Goal: Task Accomplishment & Management: Use online tool/utility

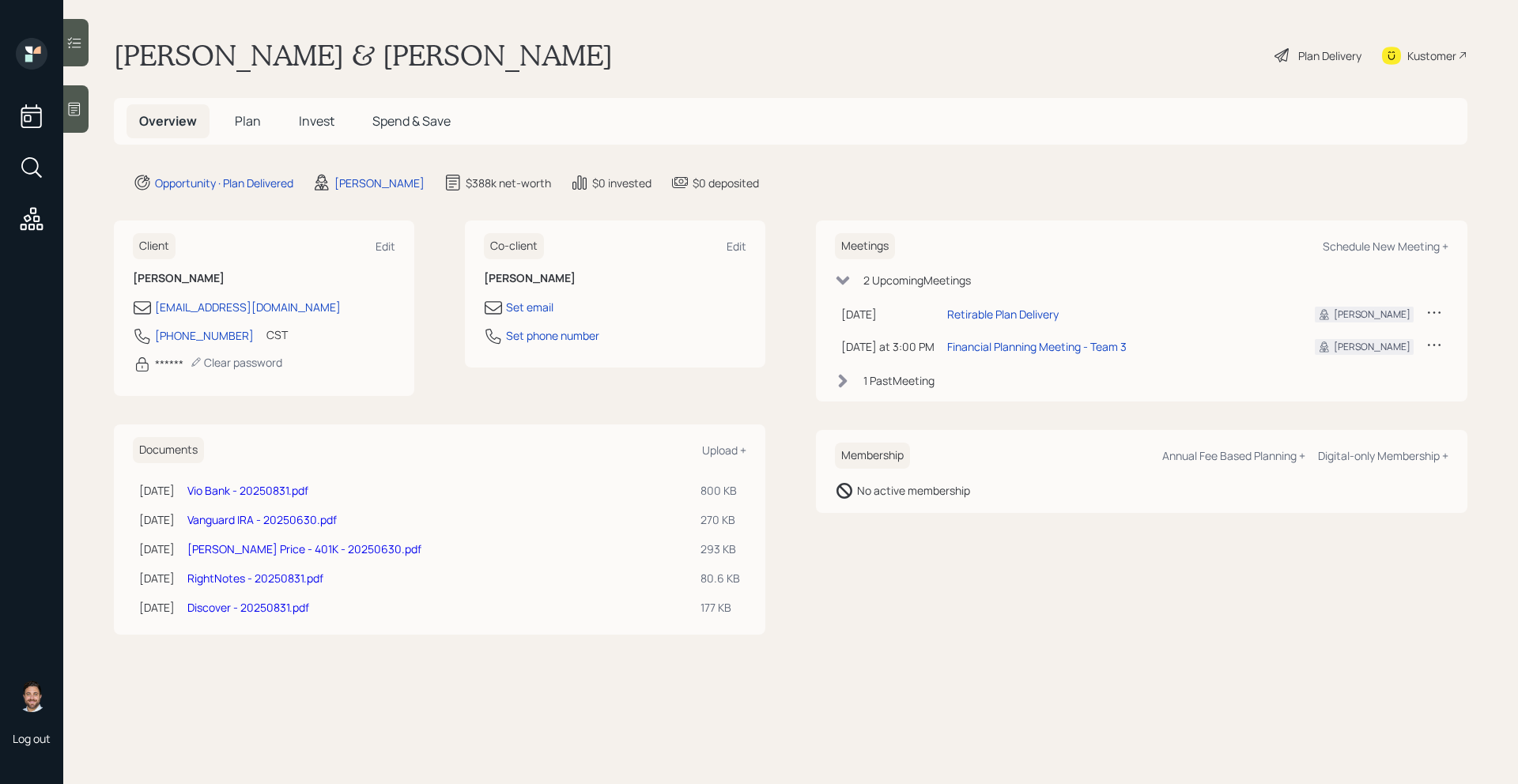
click at [247, 122] on span "Plan" at bounding box center [248, 120] width 26 height 18
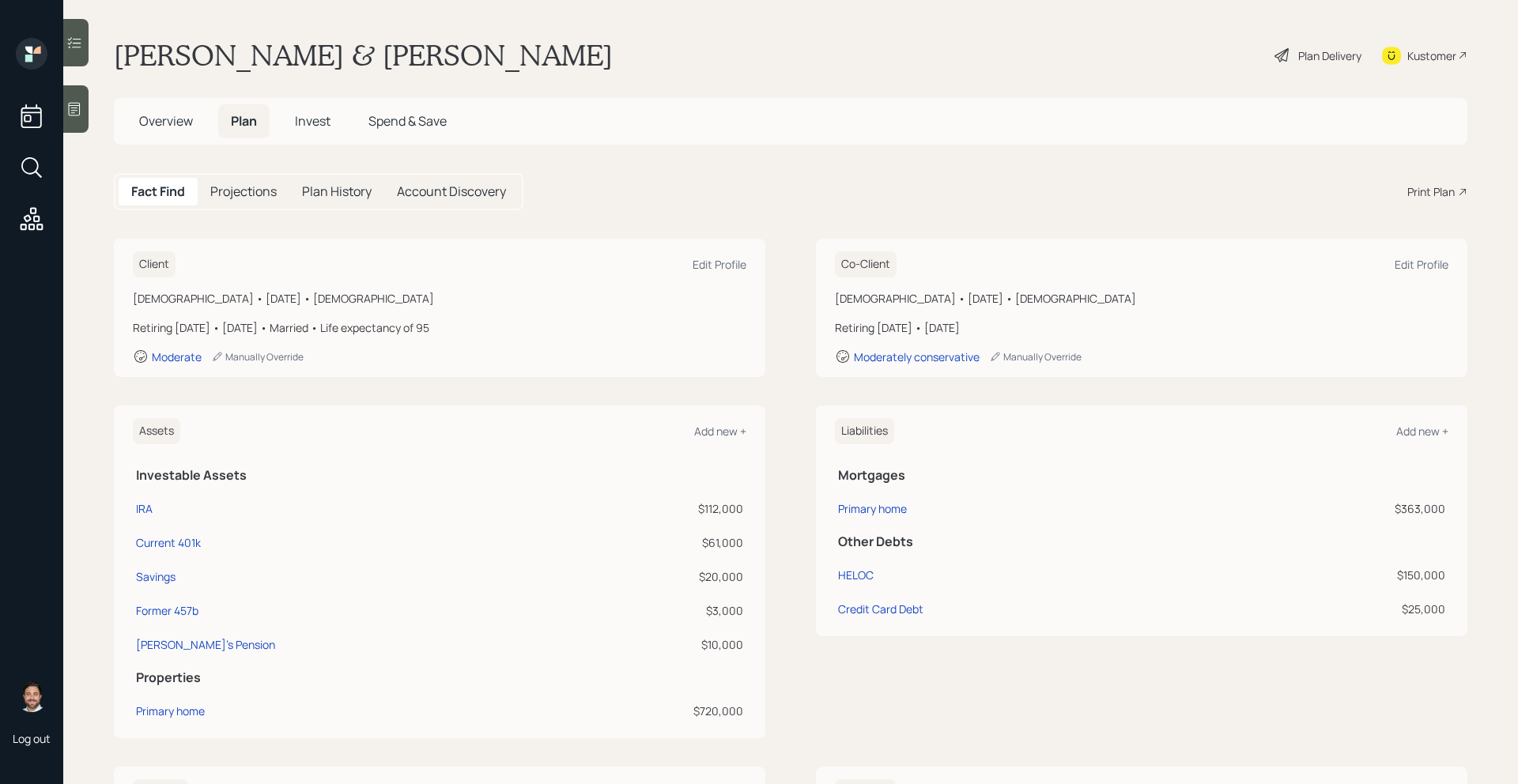
click at [1426, 192] on div "Print Plan" at bounding box center [1430, 191] width 47 height 17
